Goal: Task Accomplishment & Management: Manage account settings

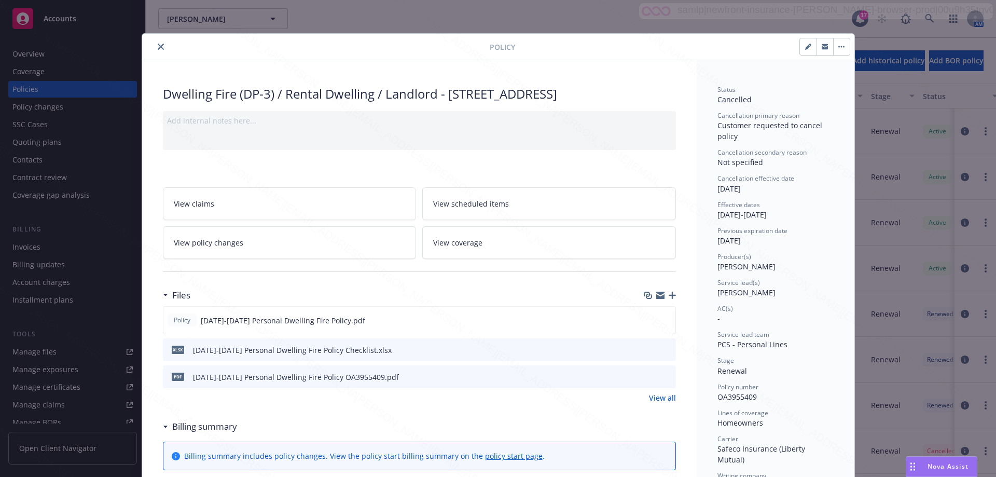
click at [158, 44] on icon "close" at bounding box center [161, 47] width 6 height 6
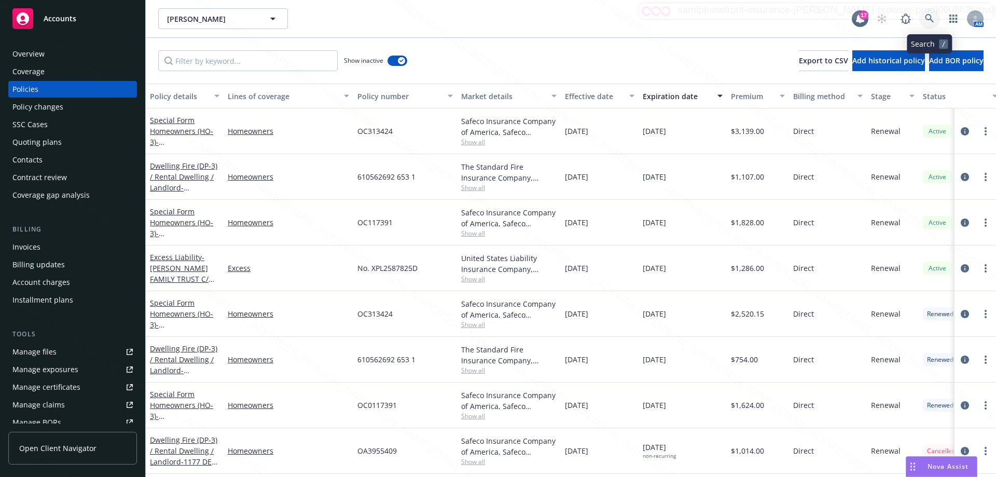
click at [932, 19] on icon at bounding box center [929, 18] width 9 height 9
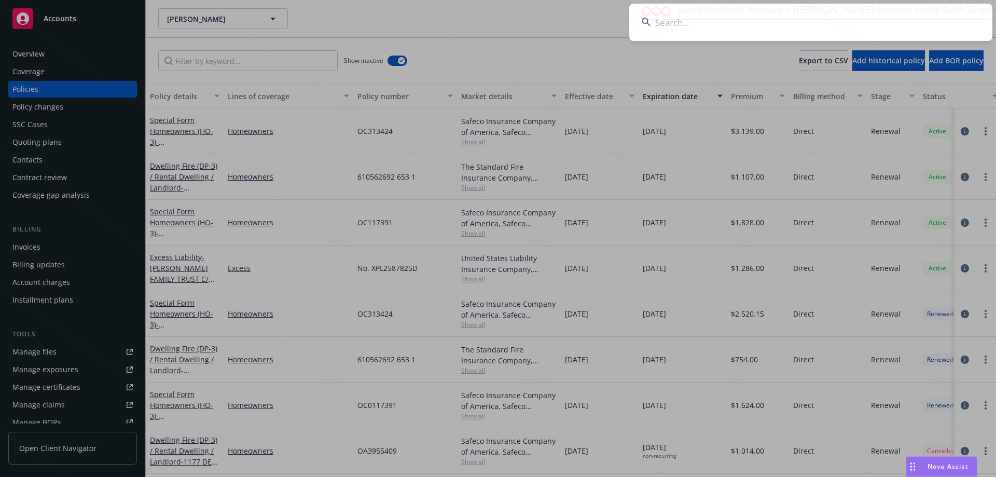
type input "[PERSON_NAME] and [PERSON_NAME]"
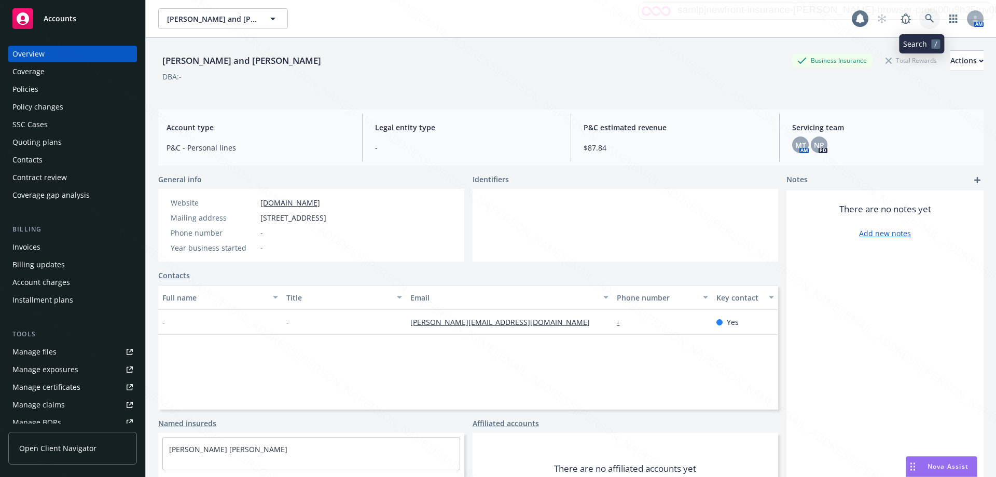
click at [928, 17] on link at bounding box center [930, 18] width 21 height 21
click at [32, 92] on div "Policies" at bounding box center [25, 89] width 26 height 17
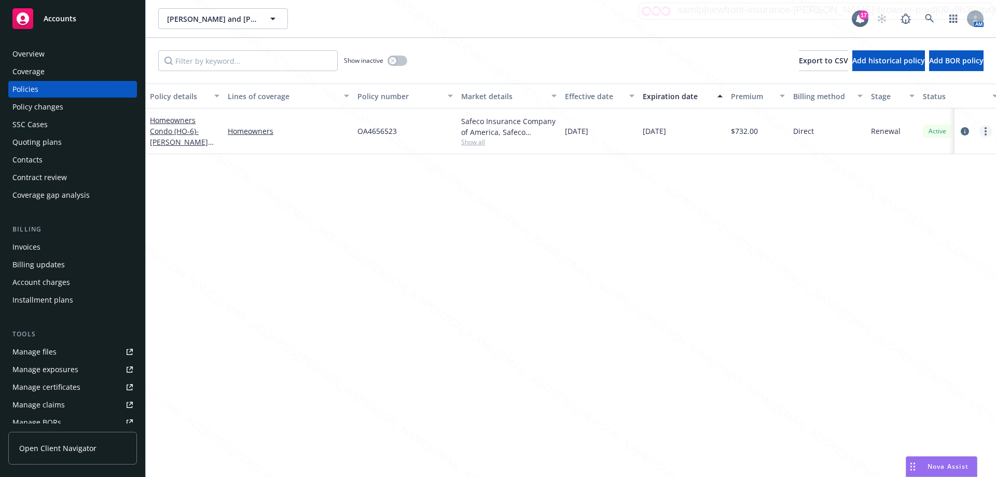
click at [987, 130] on circle "more" at bounding box center [986, 131] width 2 height 2
click at [922, 256] on link "Delete policy" at bounding box center [931, 256] width 122 height 21
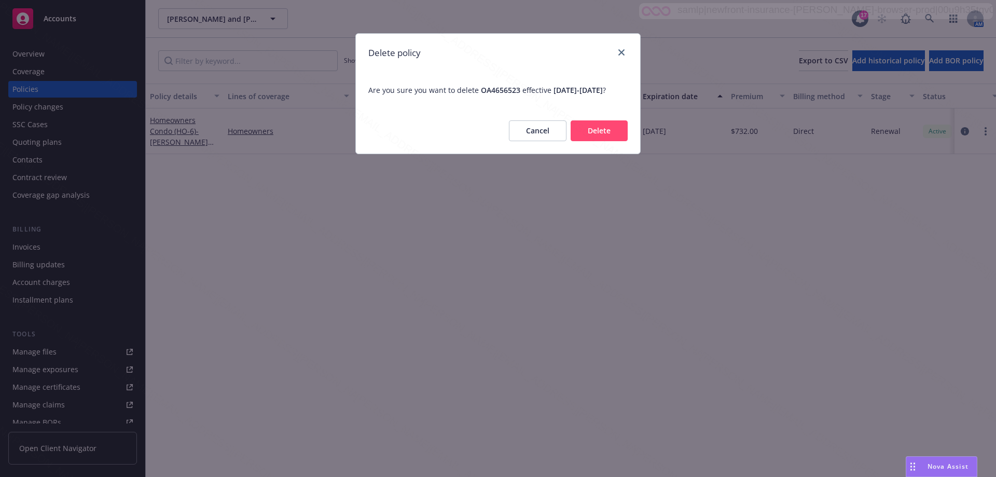
click at [597, 141] on button "Delete" at bounding box center [599, 130] width 57 height 21
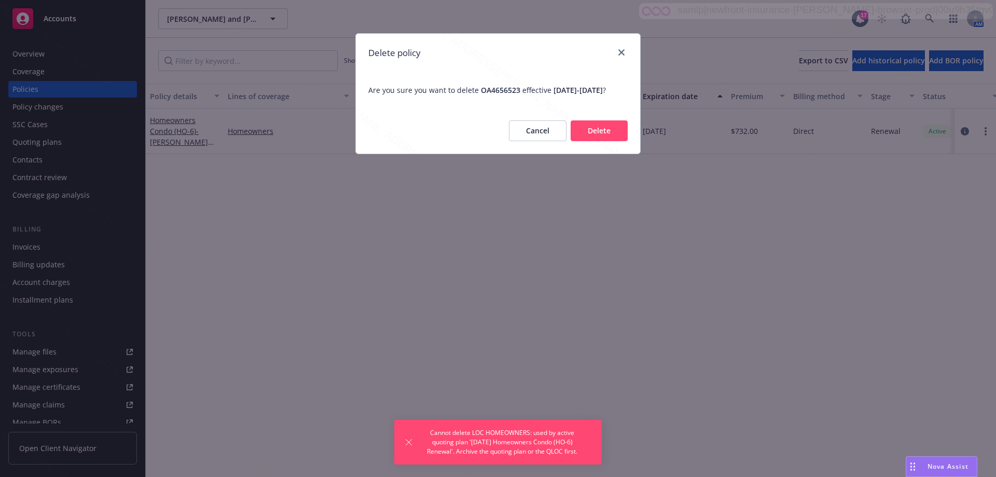
click at [529, 137] on button "Cancel" at bounding box center [538, 130] width 58 height 21
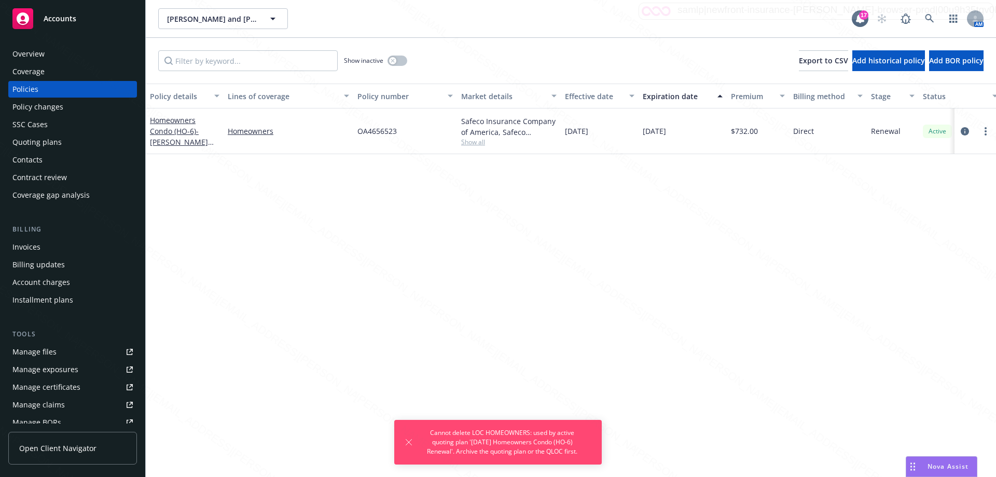
click at [50, 142] on div "Quoting plans" at bounding box center [36, 142] width 49 height 17
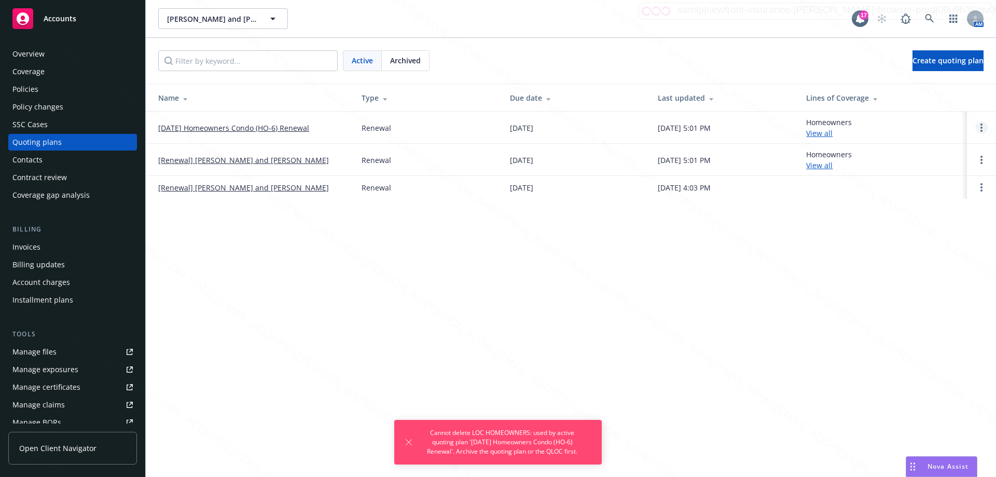
click at [983, 128] on link "Open options" at bounding box center [982, 127] width 12 height 12
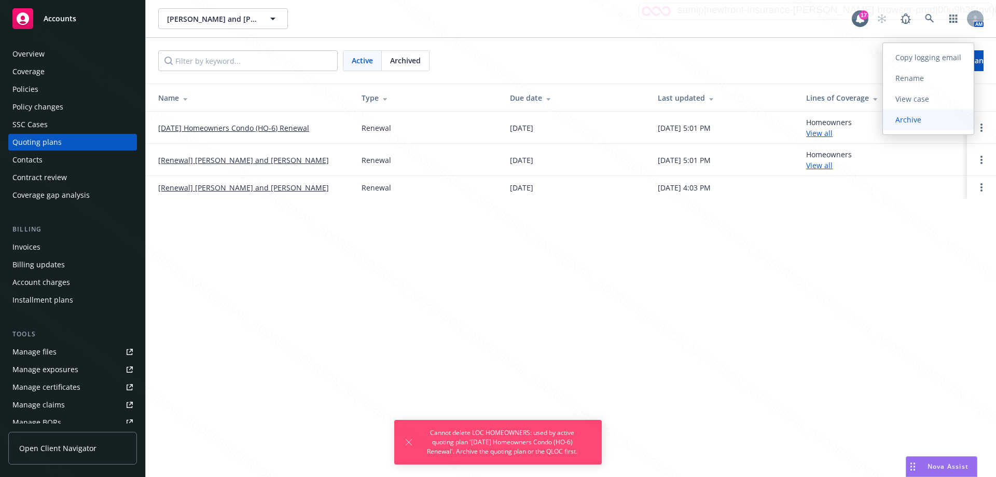
click at [919, 114] on link "Archive" at bounding box center [928, 120] width 91 height 21
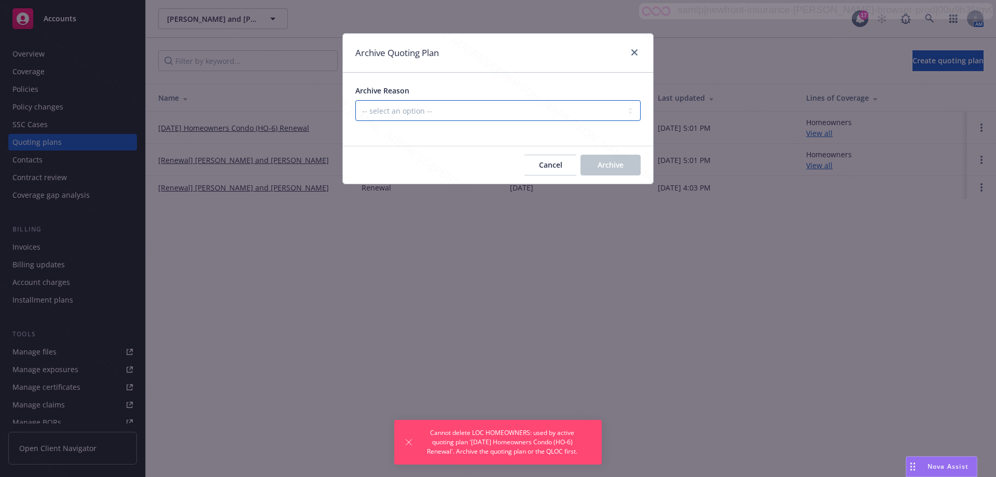
click at [443, 110] on select "-- select an option -- All policies in this renewal plan are auto-renewed Creat…" at bounding box center [497, 110] width 285 height 21
select select "ARCHIVED_RENEWAL_CANCELED"
click at [355, 100] on select "-- select an option -- All policies in this renewal plan are auto-renewed Creat…" at bounding box center [497, 110] width 285 height 21
drag, startPoint x: 601, startPoint y: 167, endPoint x: 593, endPoint y: 194, distance: 28.1
click at [600, 169] on span "Archive" at bounding box center [611, 165] width 26 height 10
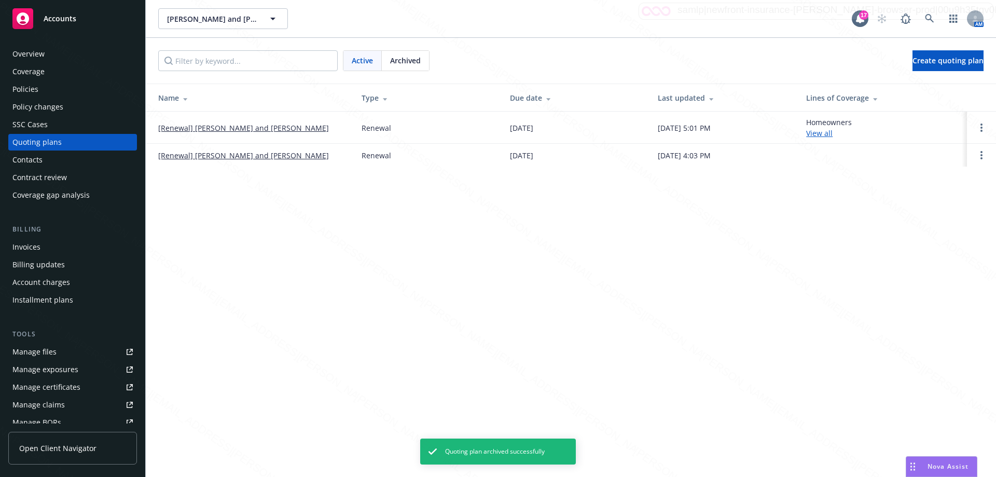
click at [23, 90] on div "Policies" at bounding box center [25, 89] width 26 height 17
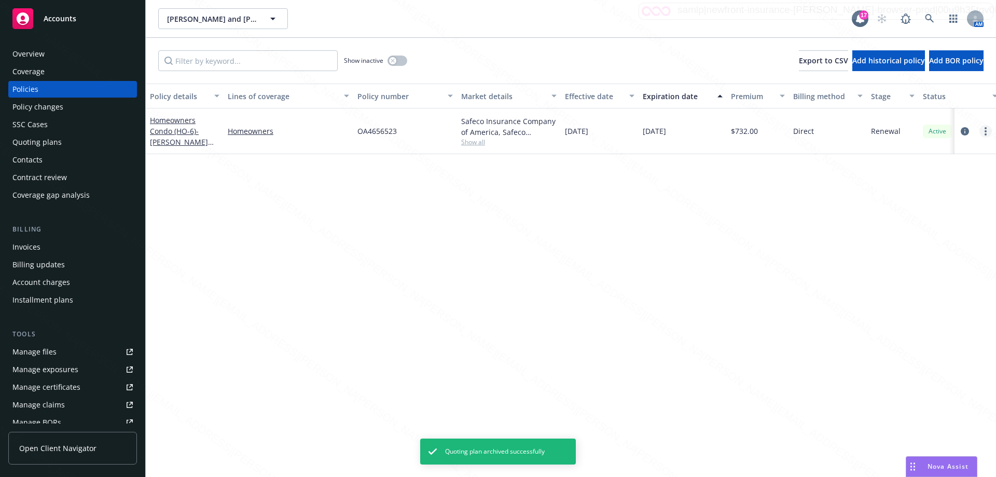
click at [988, 131] on link "more" at bounding box center [986, 131] width 12 height 12
click at [913, 257] on link "Delete policy" at bounding box center [931, 256] width 122 height 21
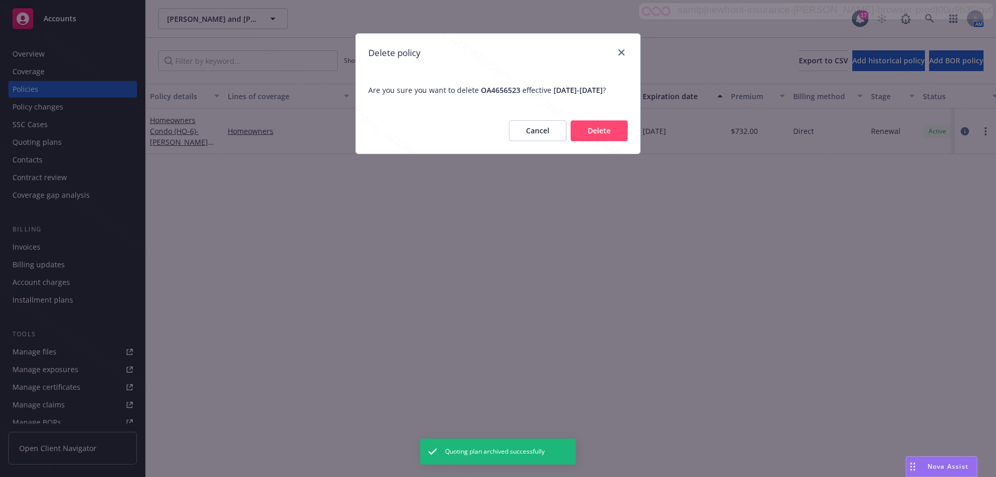
click at [595, 141] on button "Delete" at bounding box center [599, 130] width 57 height 21
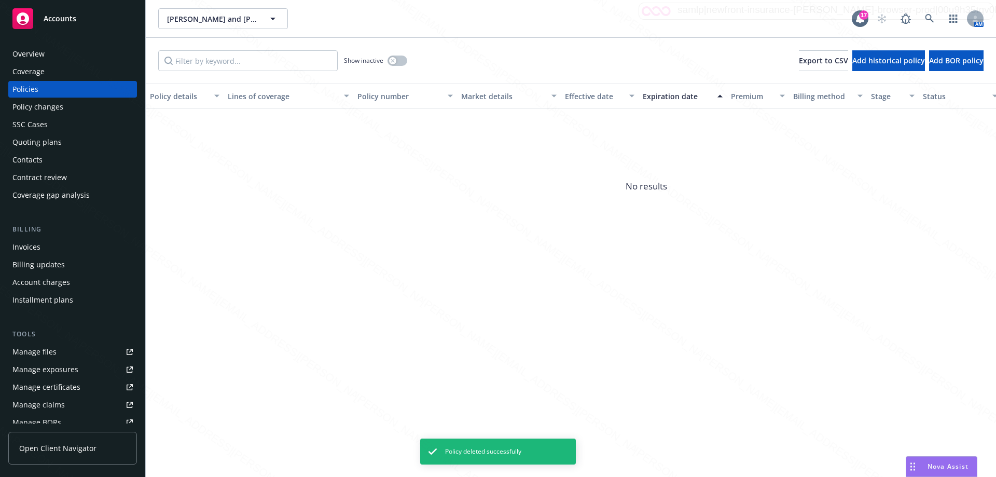
click at [29, 54] on div "Overview" at bounding box center [28, 54] width 32 height 17
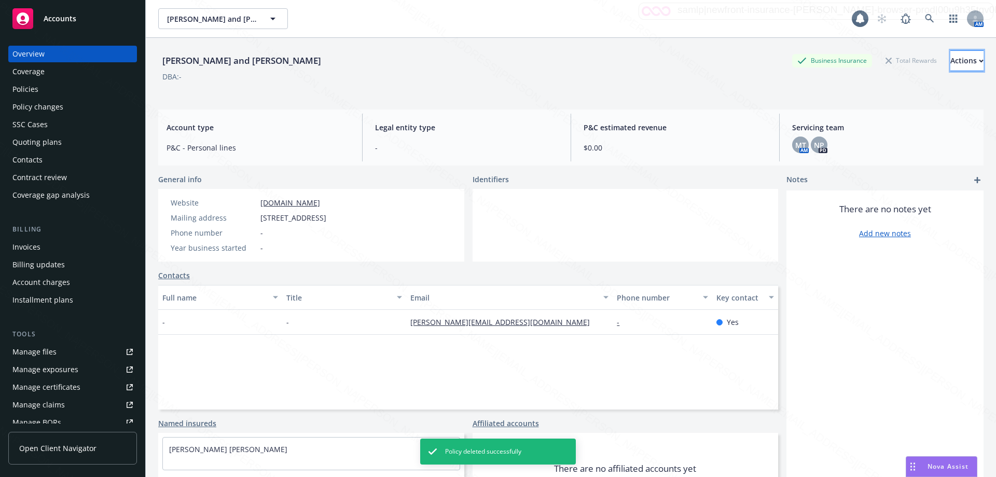
click at [951, 63] on div "Actions" at bounding box center [967, 61] width 33 height 20
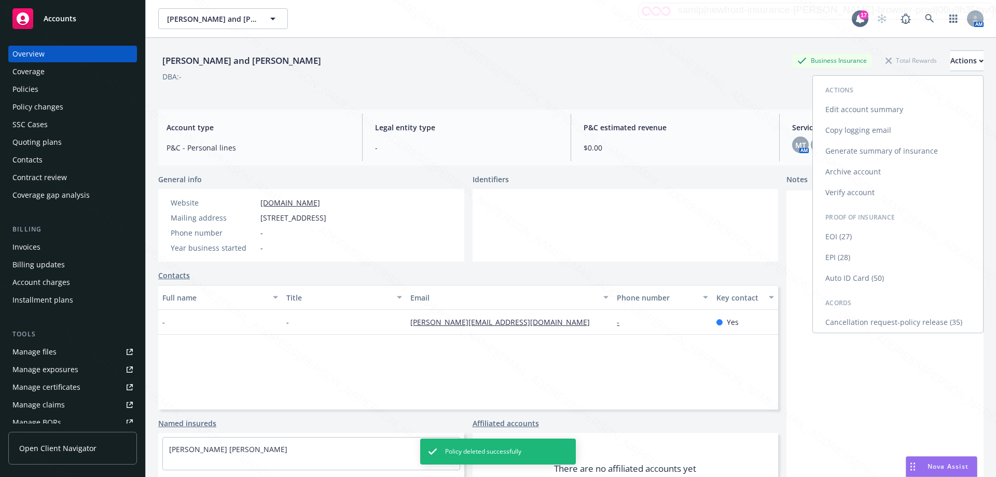
click at [849, 170] on link "Archive account" at bounding box center [898, 171] width 170 height 21
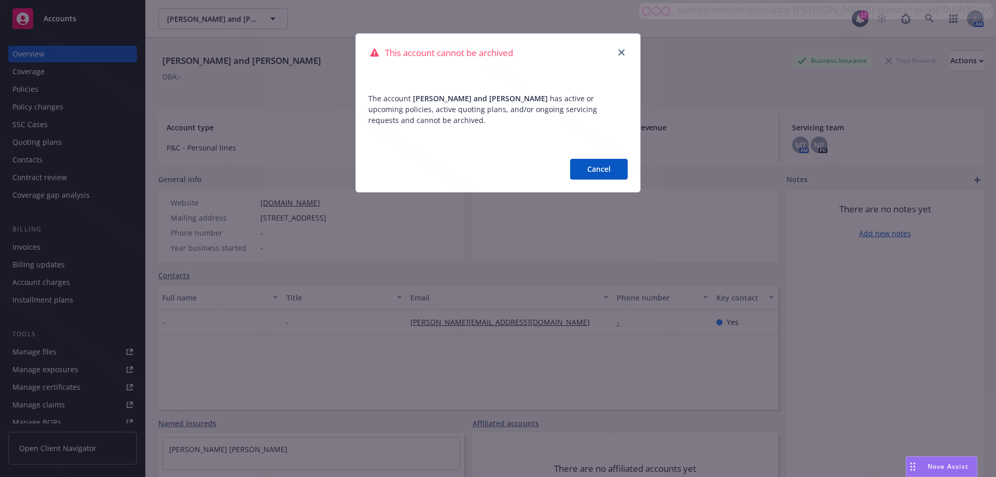
click at [620, 52] on icon "close" at bounding box center [622, 52] width 6 height 6
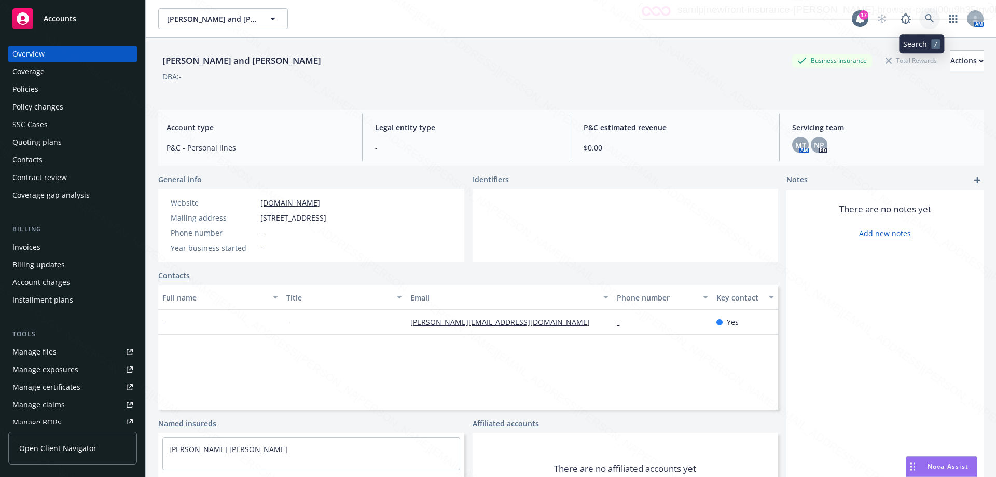
click at [925, 22] on icon at bounding box center [929, 18] width 9 height 9
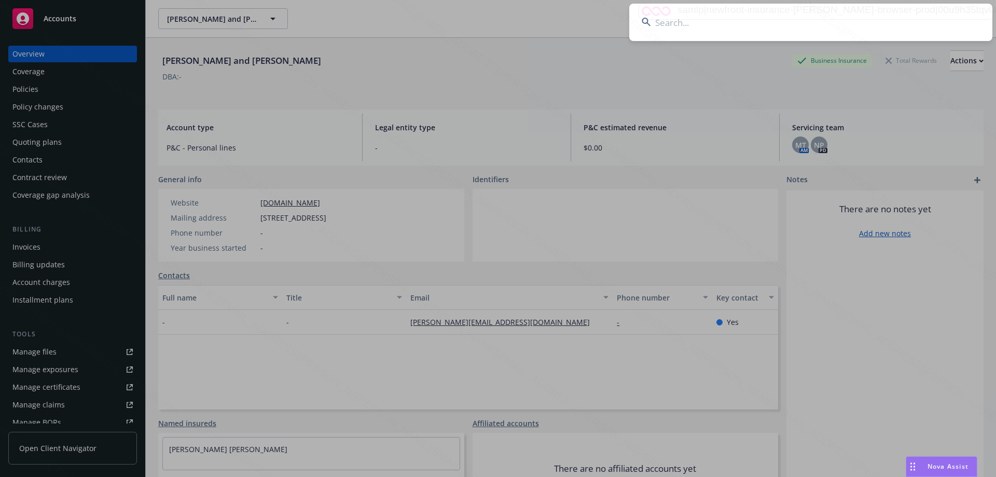
type input "[PERSON_NAME]"
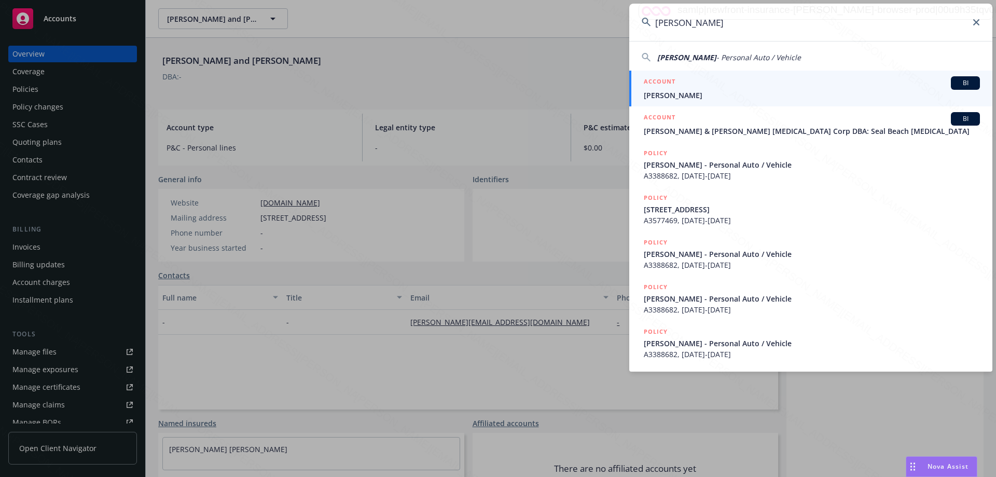
click at [690, 94] on span "[PERSON_NAME]" at bounding box center [812, 95] width 336 height 11
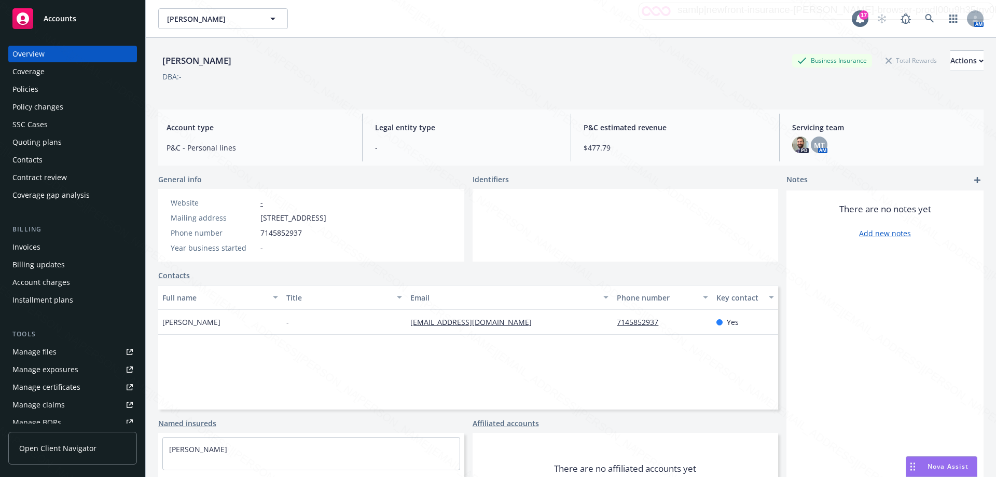
click at [31, 91] on div "Policies" at bounding box center [25, 89] width 26 height 17
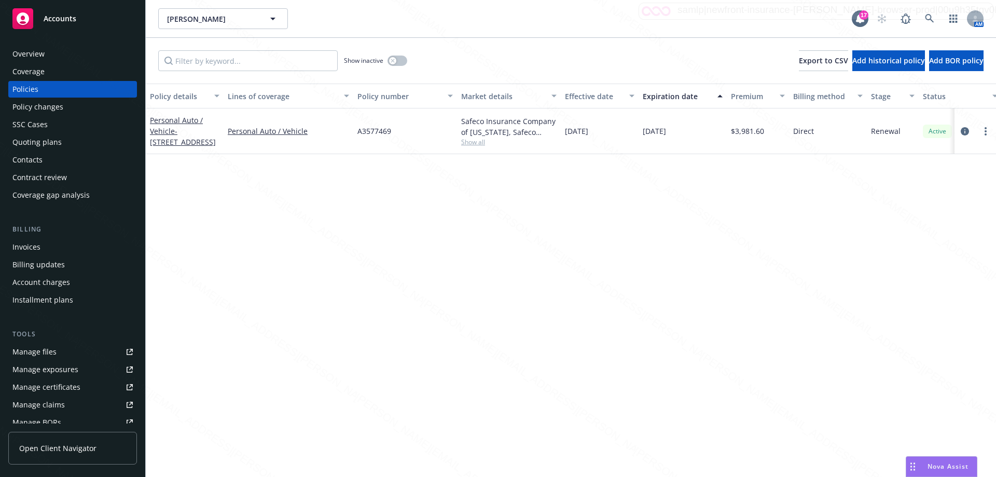
click at [30, 52] on div "Overview" at bounding box center [28, 54] width 32 height 17
